Goal: Communication & Community: Answer question/provide support

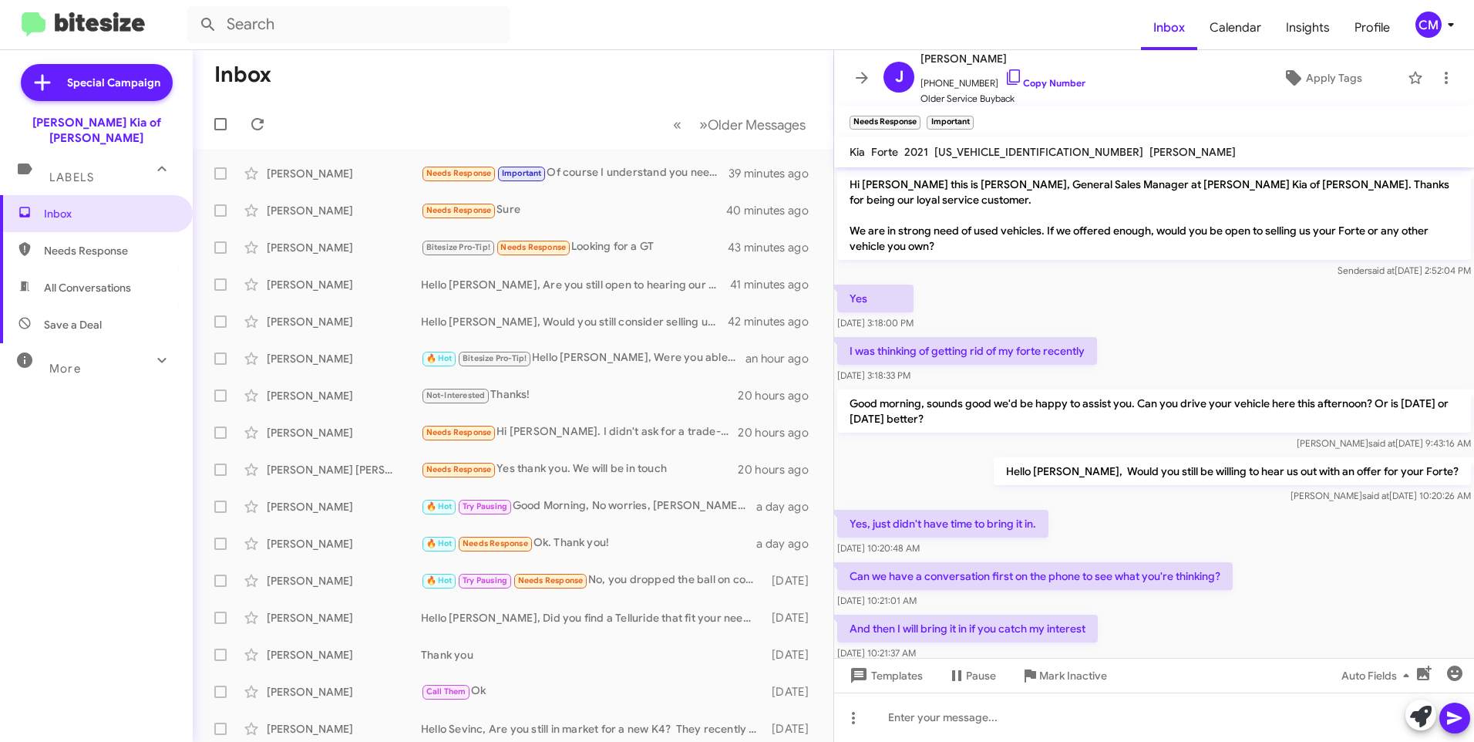
scroll to position [93, 0]
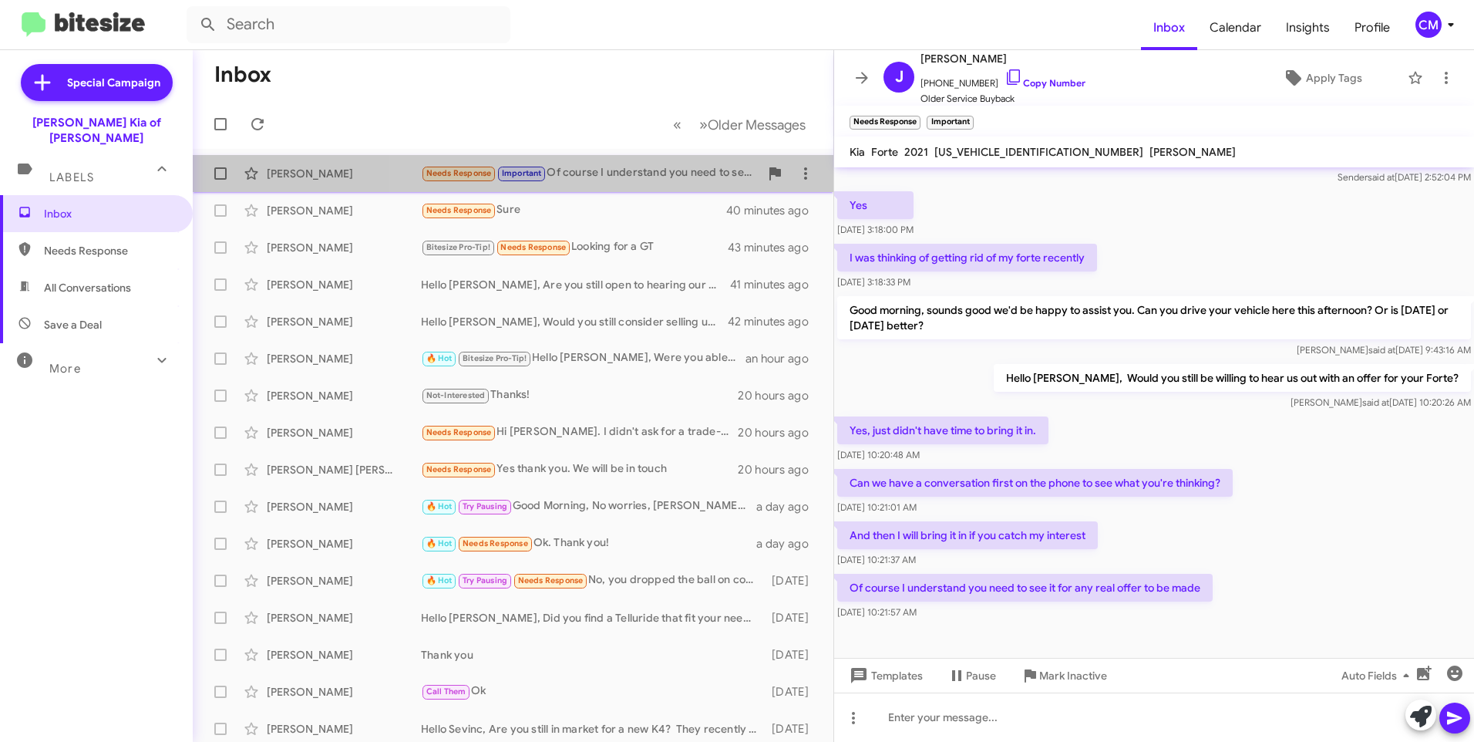
click at [638, 179] on div "Needs Response Important Of course I understand you need to see it for any real…" at bounding box center [590, 173] width 338 height 18
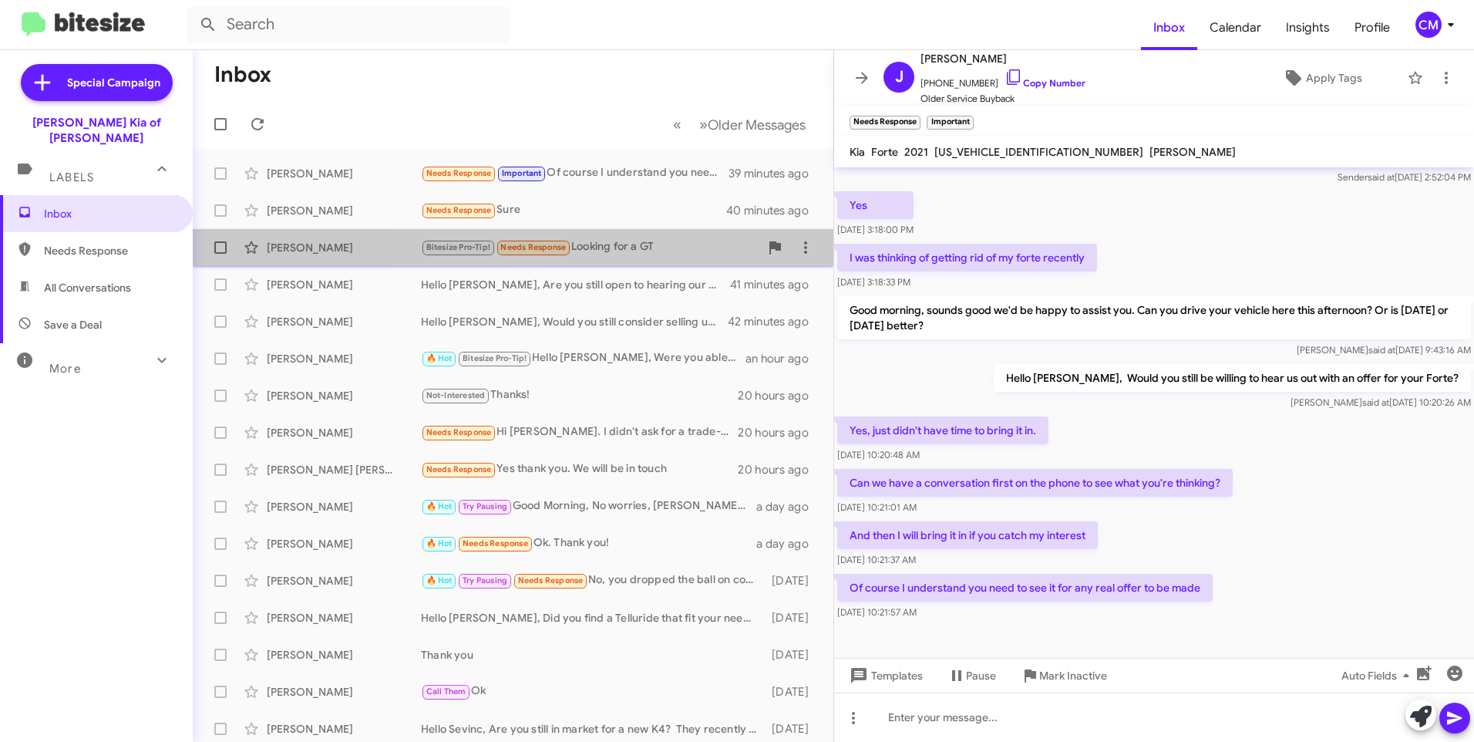
click at [662, 250] on div "Bitesize Pro-Tip! Needs Response Looking for a GT" at bounding box center [590, 247] width 338 height 18
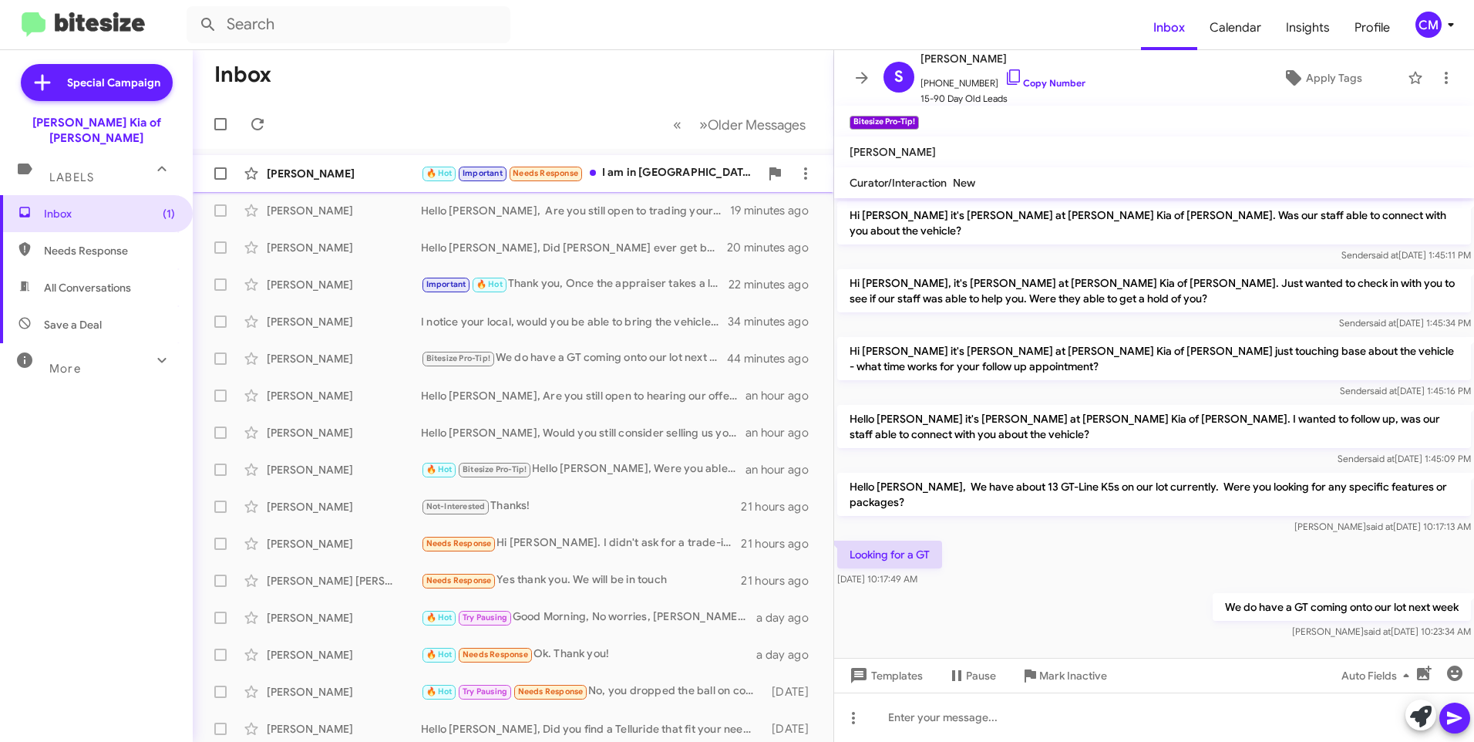
click at [360, 176] on div "[PERSON_NAME]" at bounding box center [344, 173] width 154 height 15
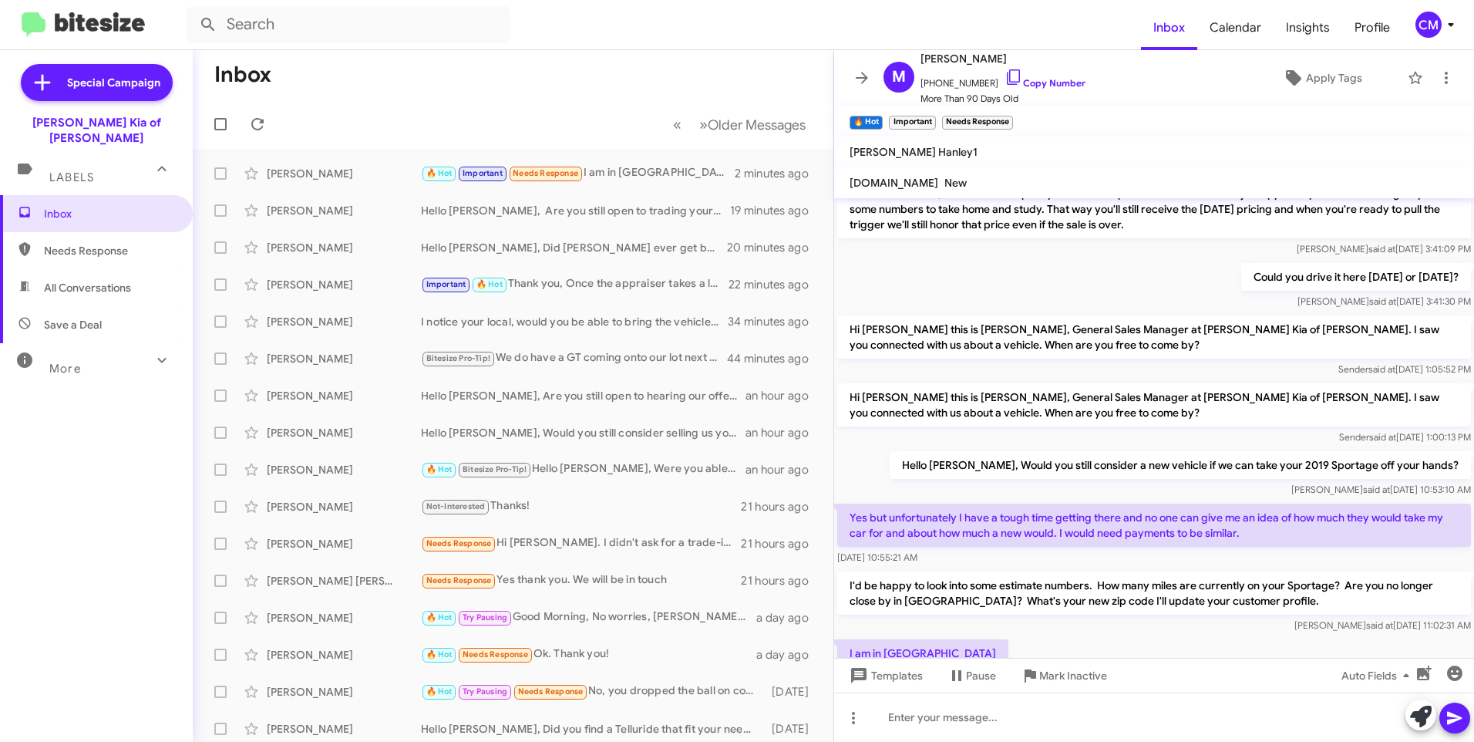
scroll to position [2005, 0]
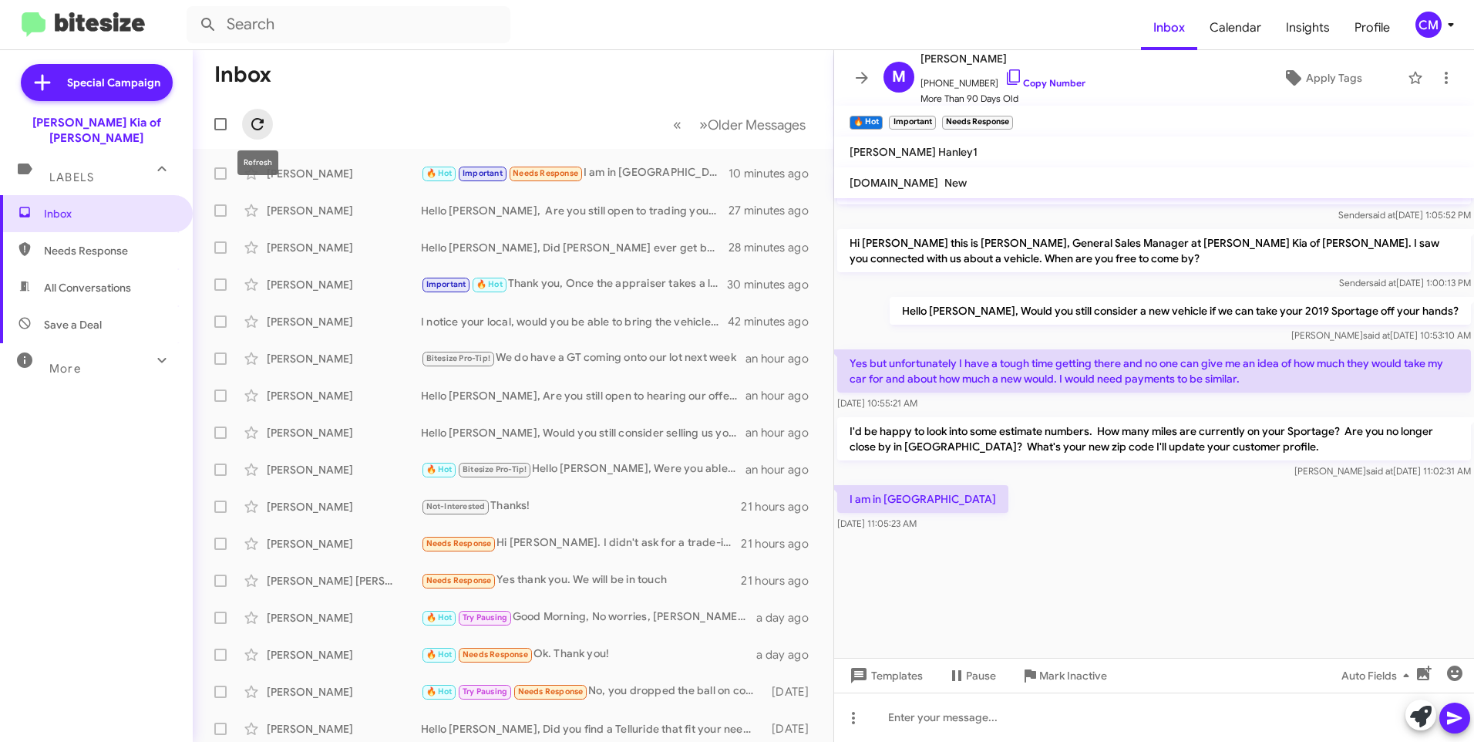
click at [251, 116] on icon at bounding box center [257, 124] width 19 height 19
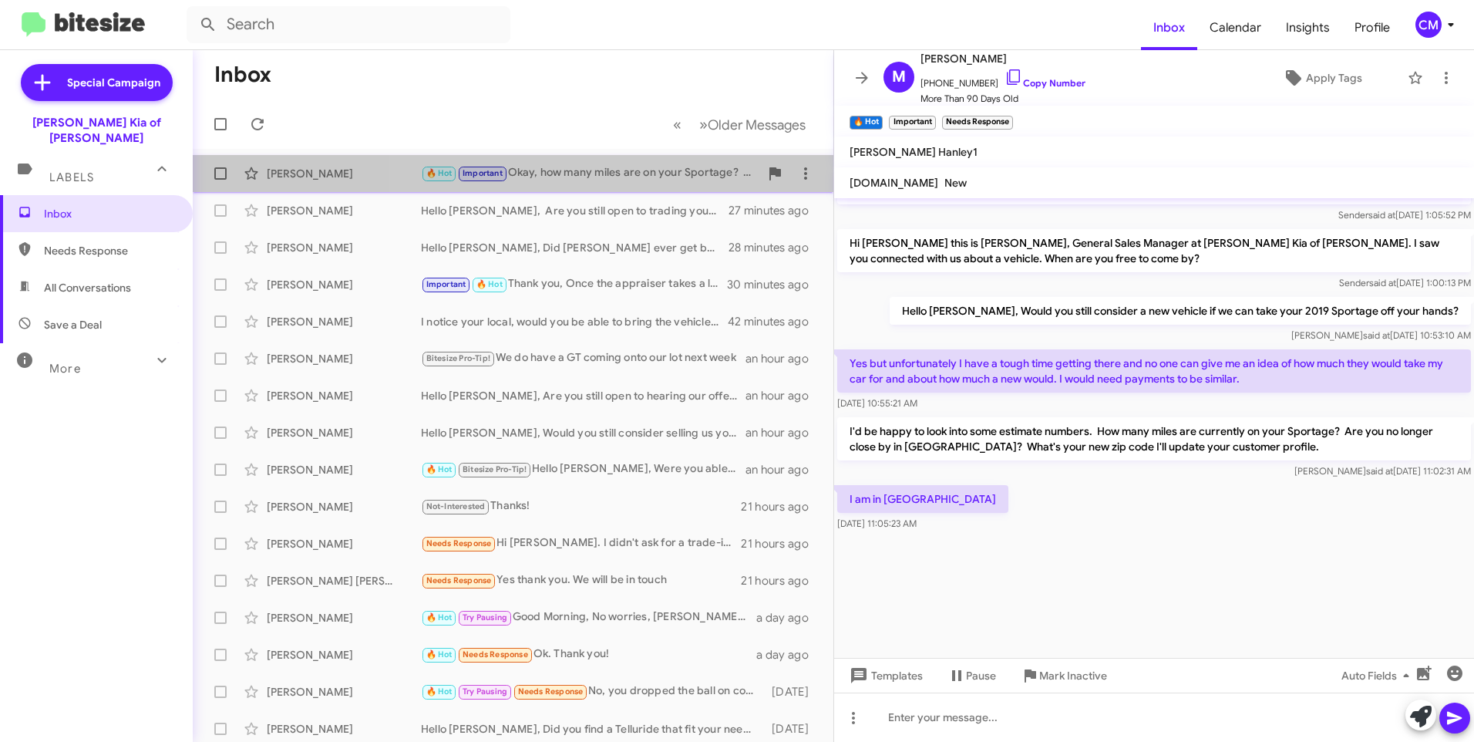
click at [601, 171] on div "🔥 Hot Important Okay, how many miles are on your Sportage? What bank is it fina…" at bounding box center [590, 173] width 338 height 18
click at [591, 178] on div "🔥 Hot Important Okay, how many miles are on your Sportage? What bank is it fina…" at bounding box center [590, 173] width 338 height 18
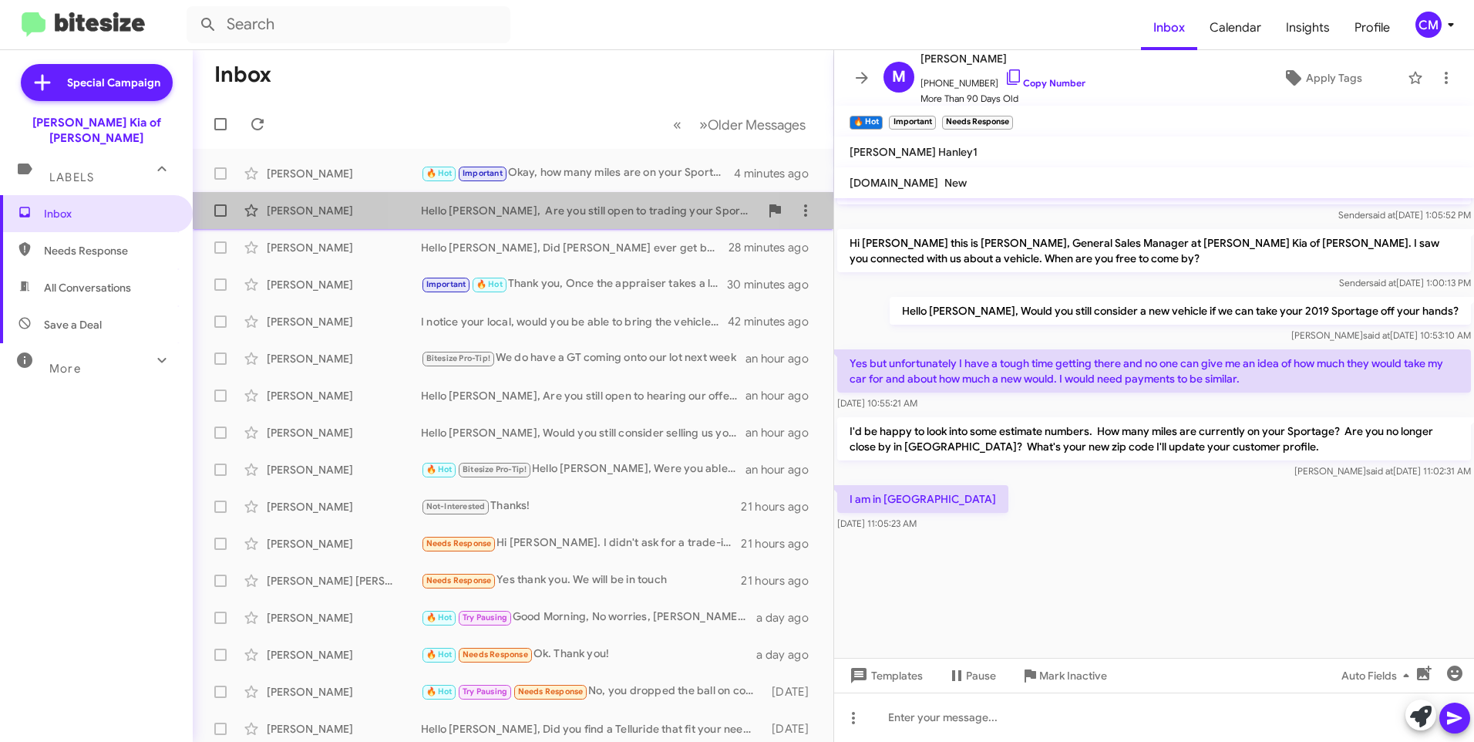
click at [591, 226] on span "[PERSON_NAME] Hello [PERSON_NAME], Are you still open to trading your Sportage …" at bounding box center [513, 210] width 641 height 37
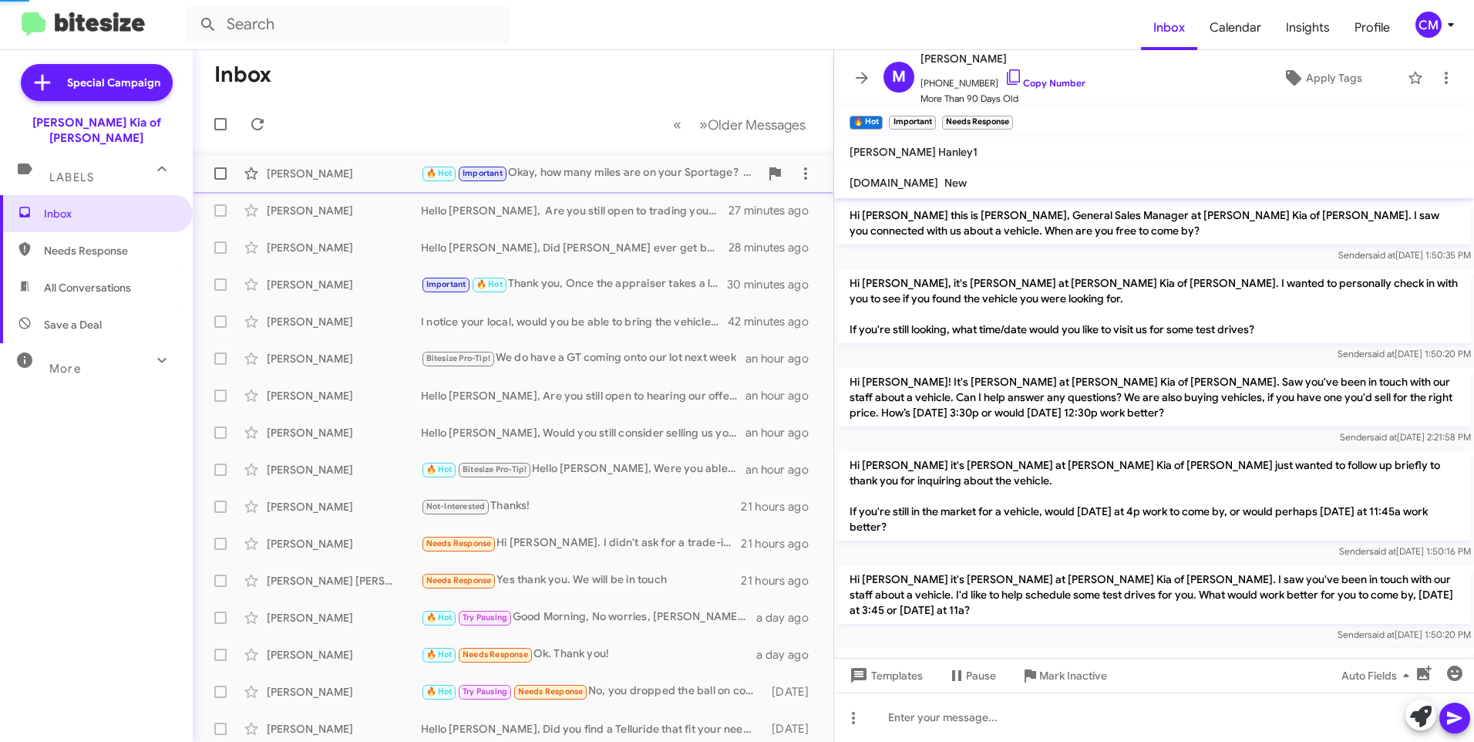
click at [608, 172] on div "🔥 Hot Important Okay, how many miles are on your Sportage? What bank is it fina…" at bounding box center [590, 173] width 338 height 18
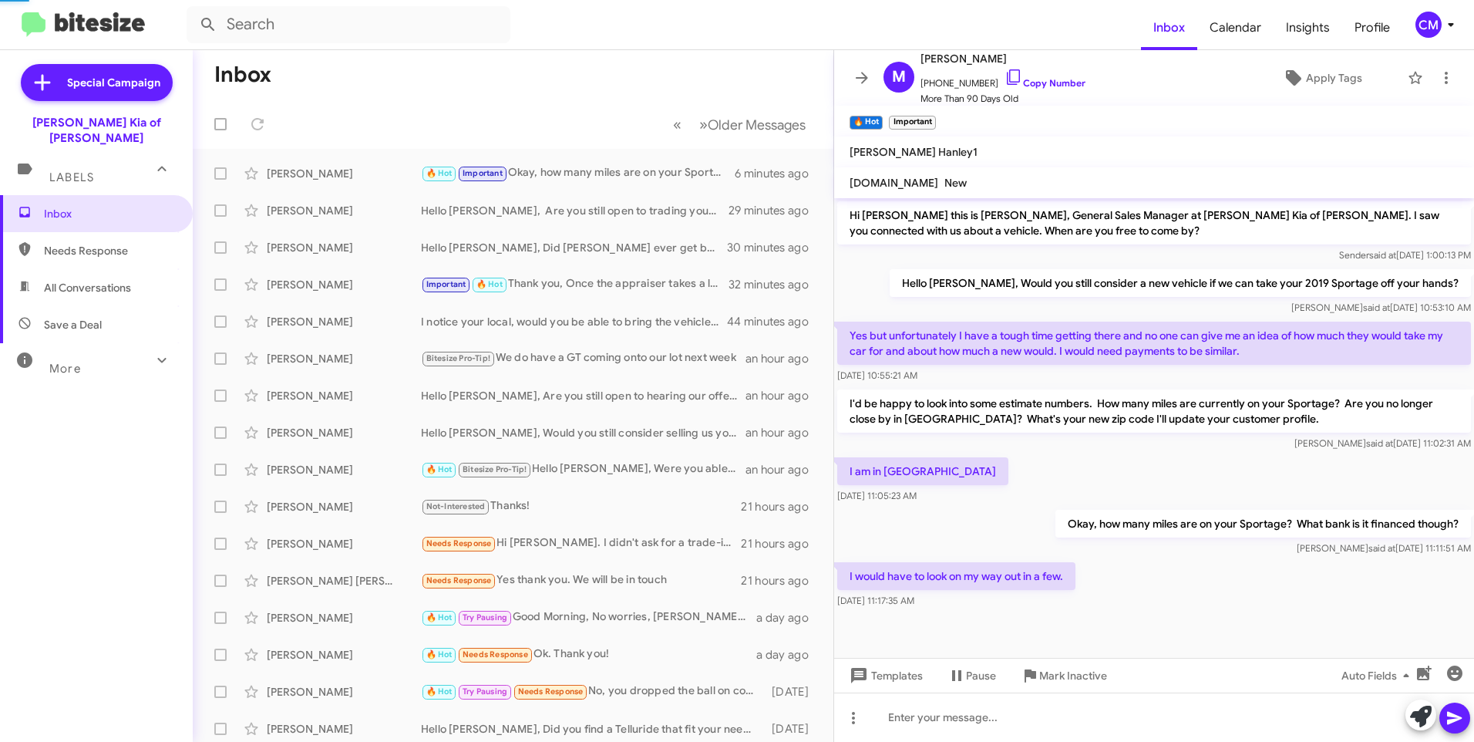
scroll to position [820, 0]
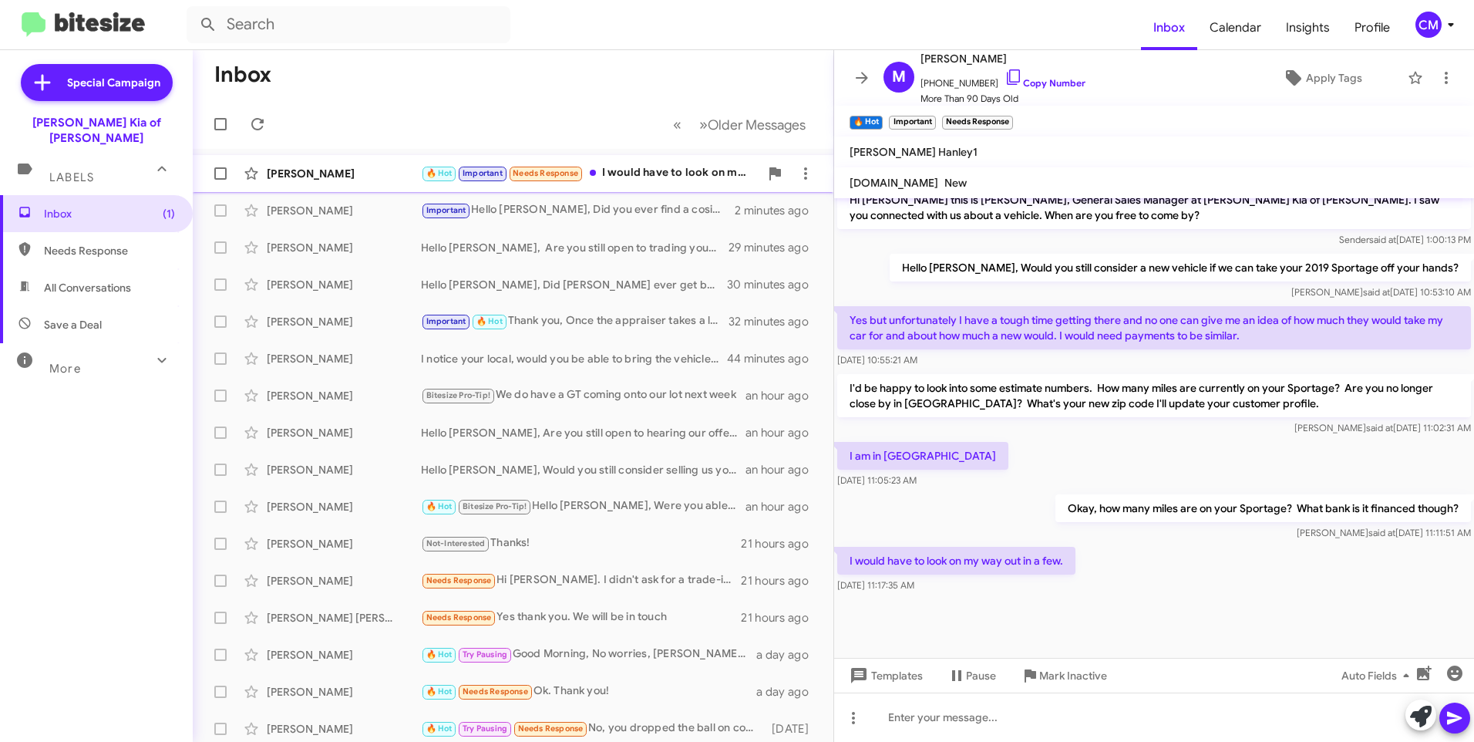
click at [407, 170] on div "[PERSON_NAME]" at bounding box center [344, 173] width 154 height 15
